Goal: Use online tool/utility: Utilize a website feature to perform a specific function

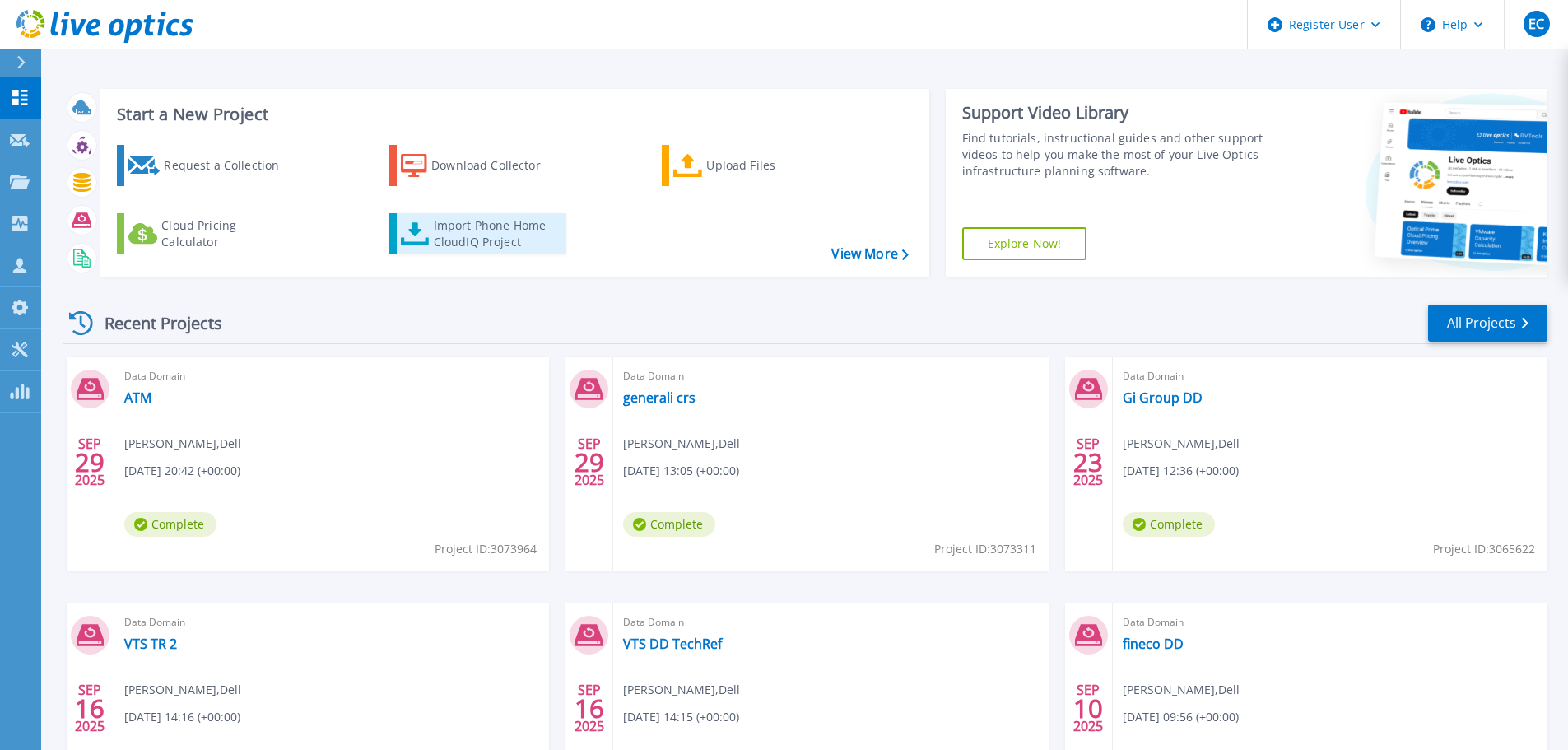
click at [485, 229] on div "Import Phone Home CloudIQ Project" at bounding box center [498, 233] width 128 height 33
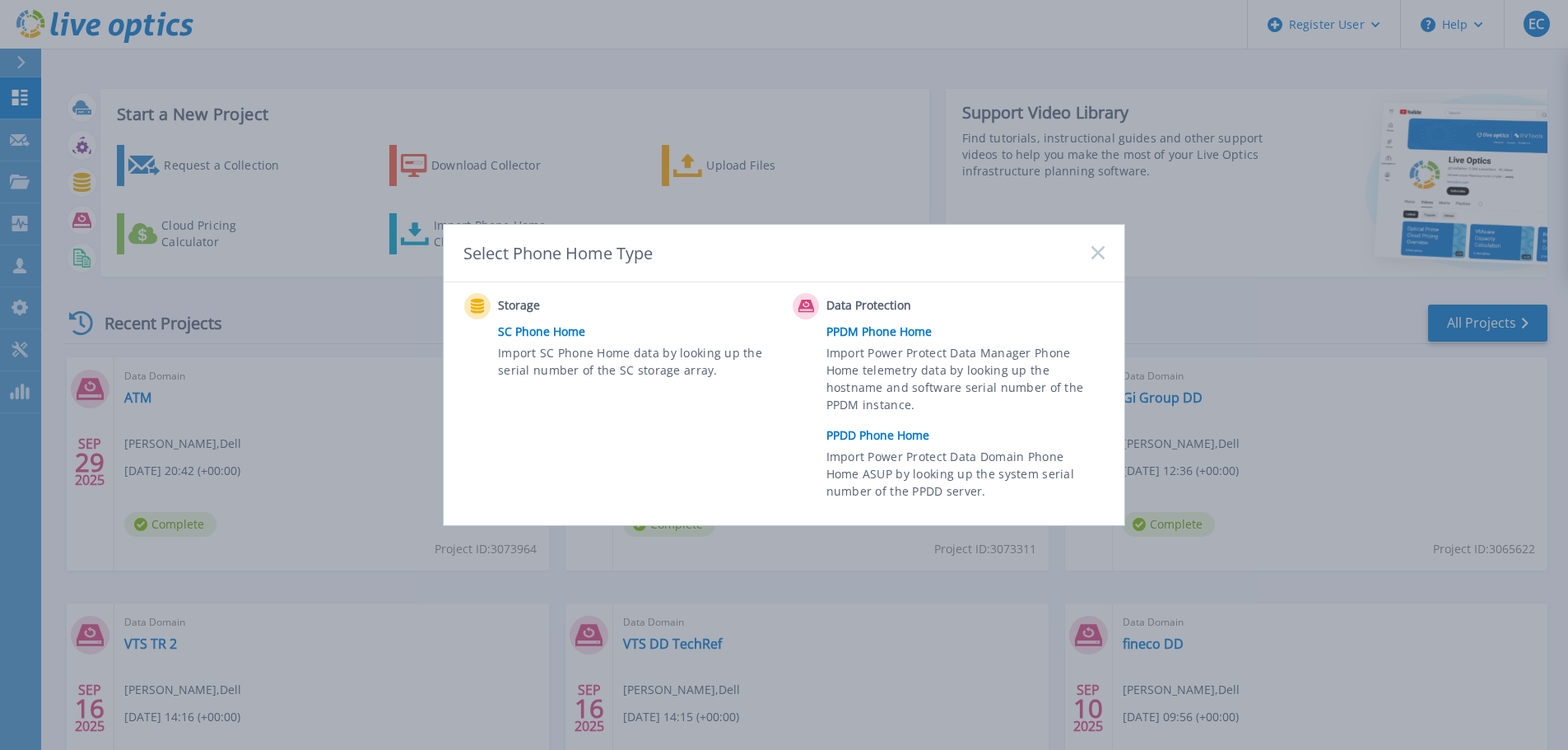
click at [900, 441] on link "PPDD Phone Home" at bounding box center [969, 435] width 287 height 24
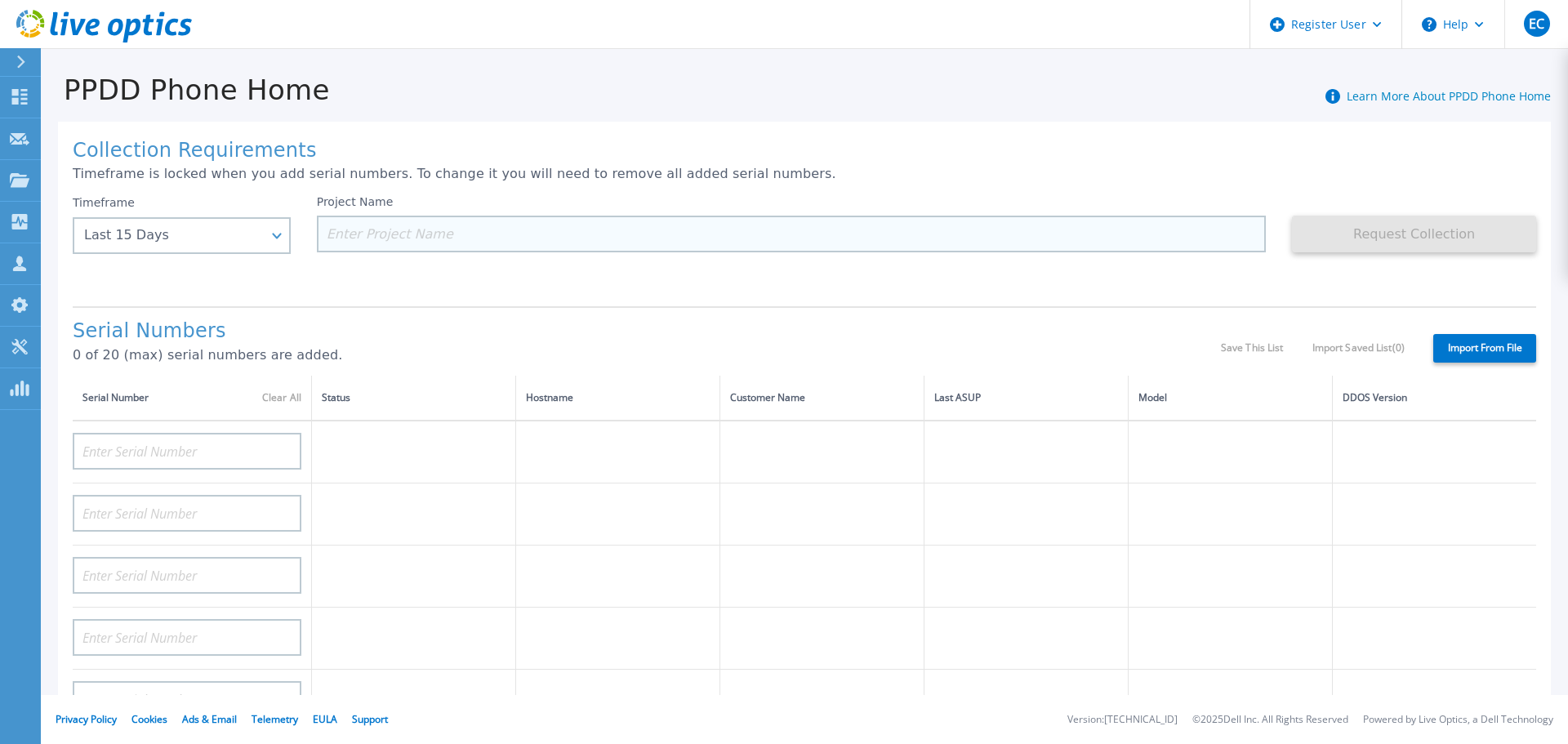
click at [487, 236] on input at bounding box center [792, 233] width 950 height 37
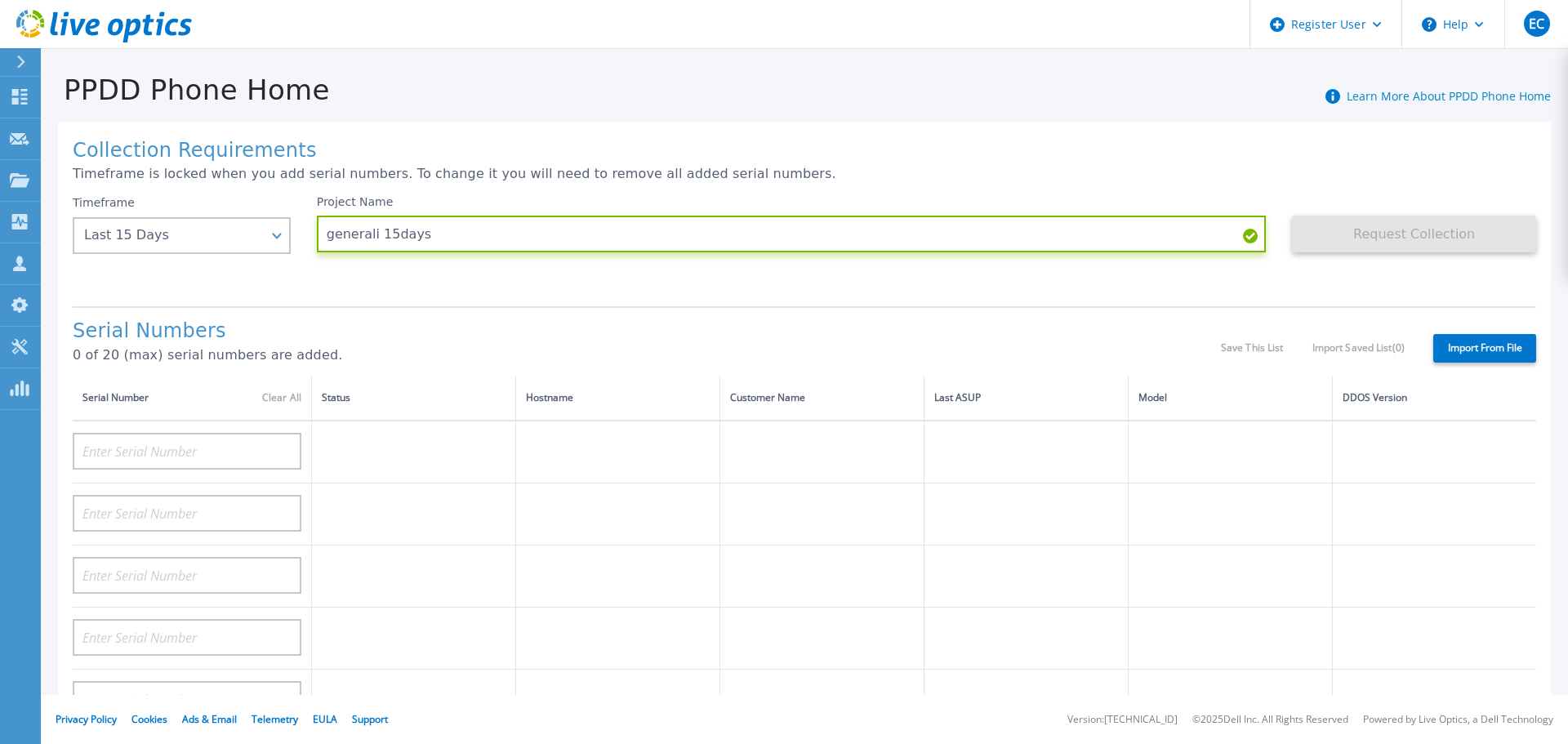
type input "generali 15days"
click at [996, 153] on h1 "Collection Requirements" at bounding box center [805, 151] width 1464 height 22
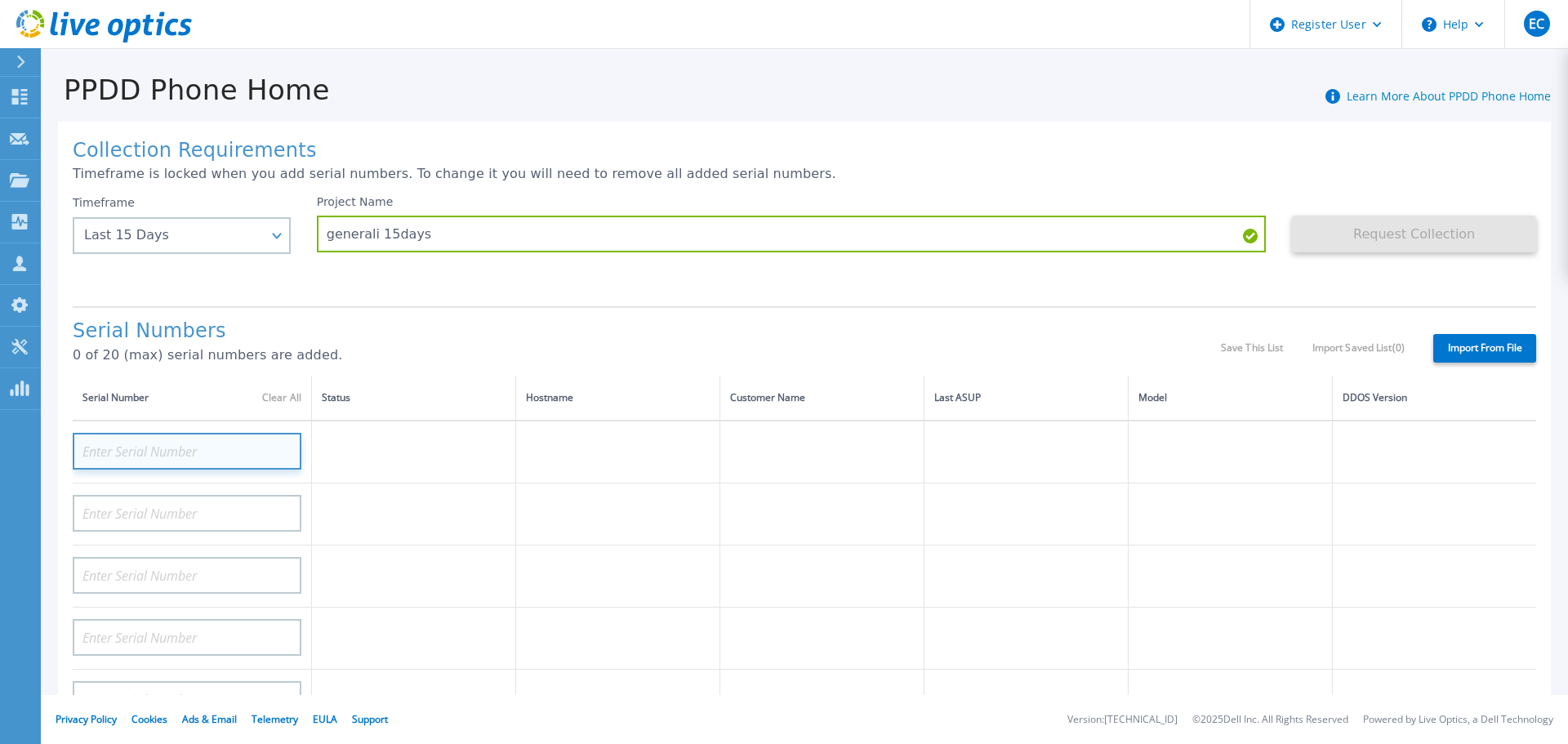
click at [128, 444] on input at bounding box center [187, 451] width 229 height 37
paste input "CRK00244317710"
type input "CRK00244317710"
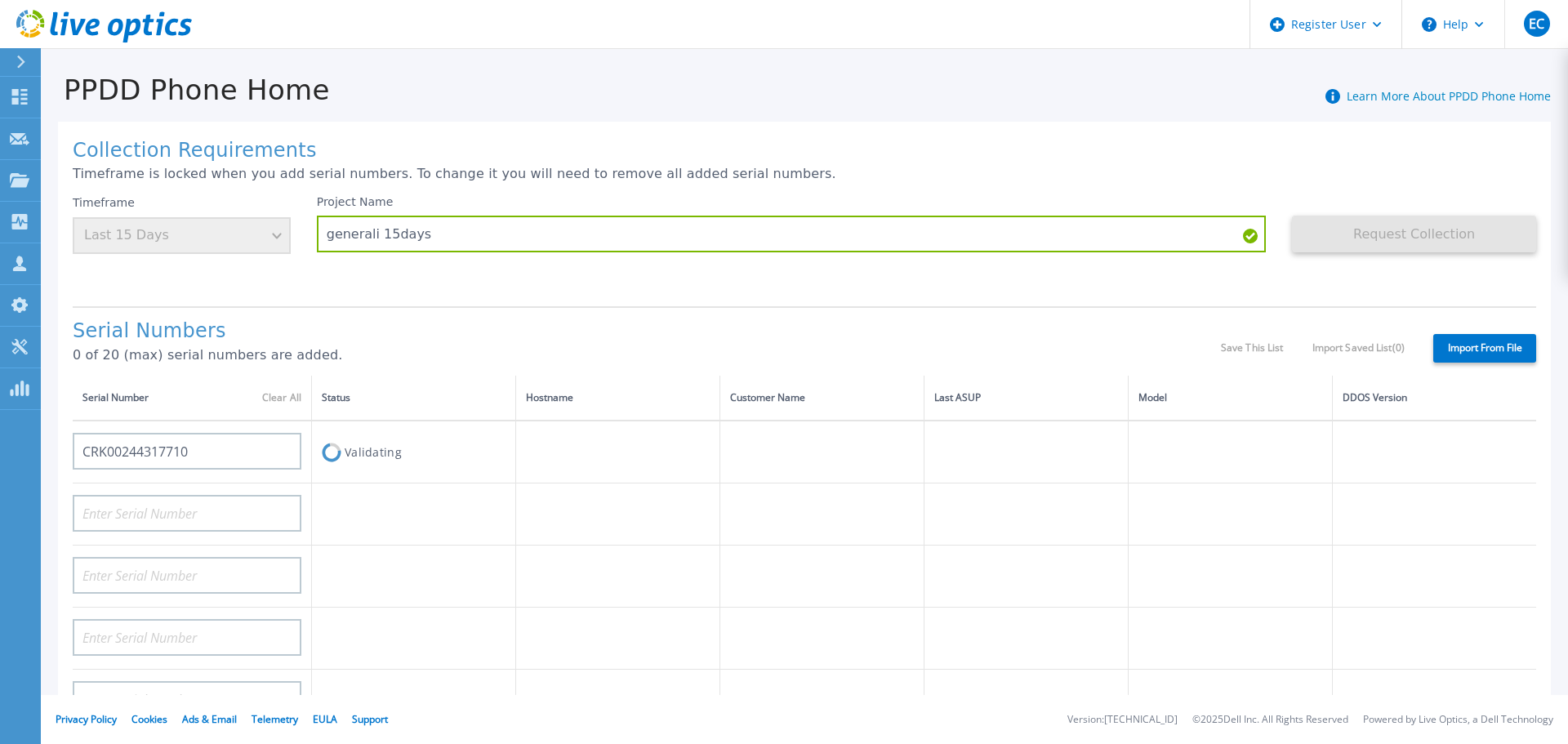
click at [427, 353] on p "0 of 20 (max) serial numbers are added." at bounding box center [647, 354] width 1149 height 14
click at [221, 449] on input "CRK00244317710" at bounding box center [187, 451] width 229 height 37
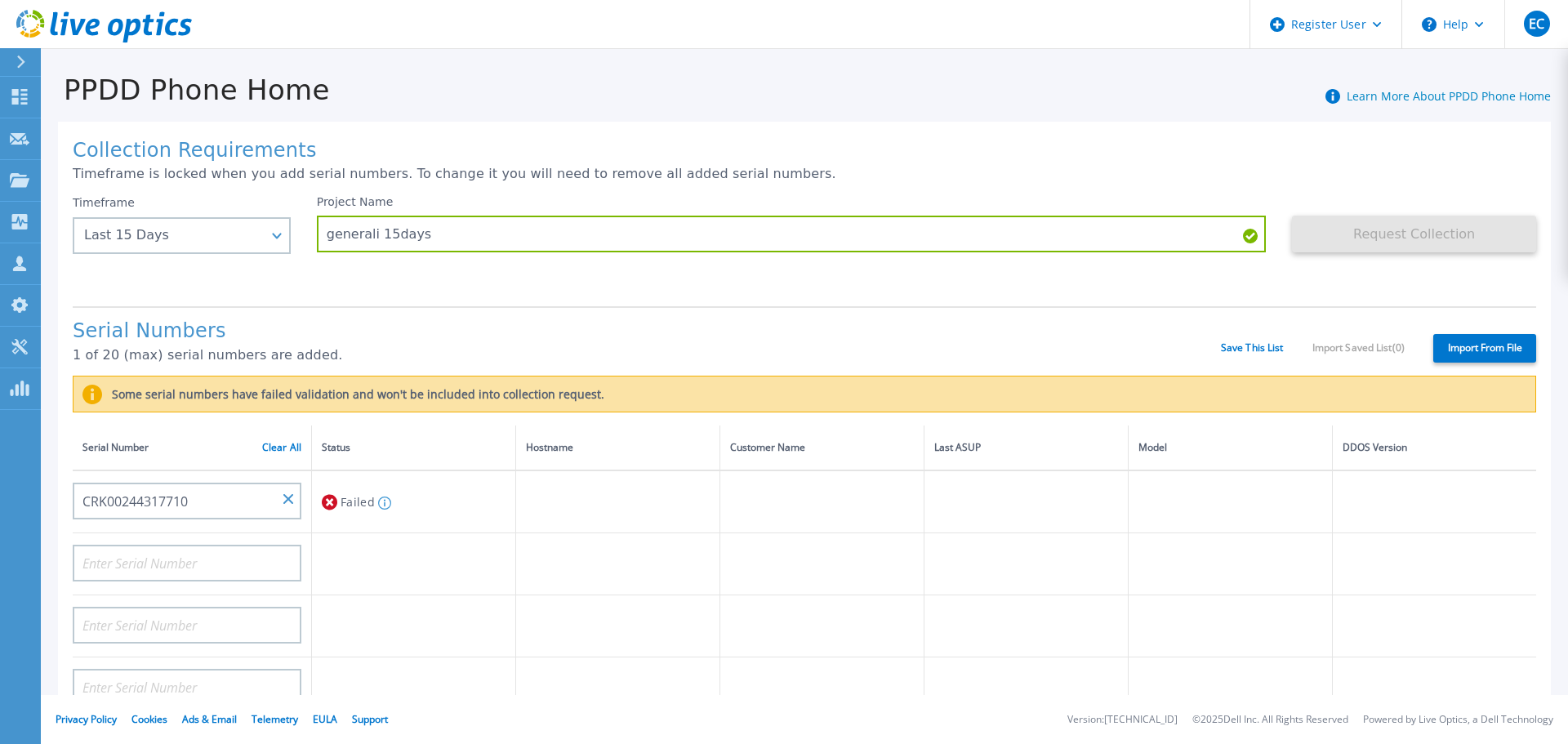
click at [973, 61] on div "PPDD Phone Home Learn More About PPDD Phone Home" at bounding box center [796, 81] width 1511 height 50
